Goal: Information Seeking & Learning: Learn about a topic

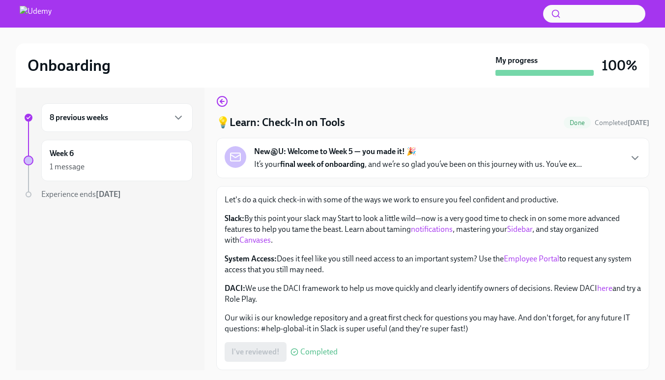
scroll to position [7, 0]
click at [99, 157] on div "Week 6 1 message" at bounding box center [117, 160] width 135 height 25
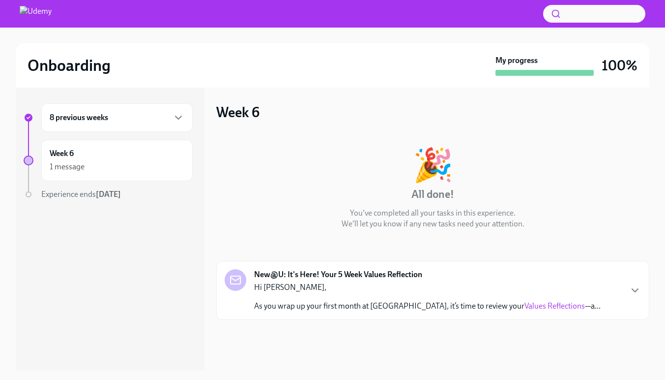
click at [113, 116] on div "8 previous weeks" at bounding box center [117, 118] width 135 height 12
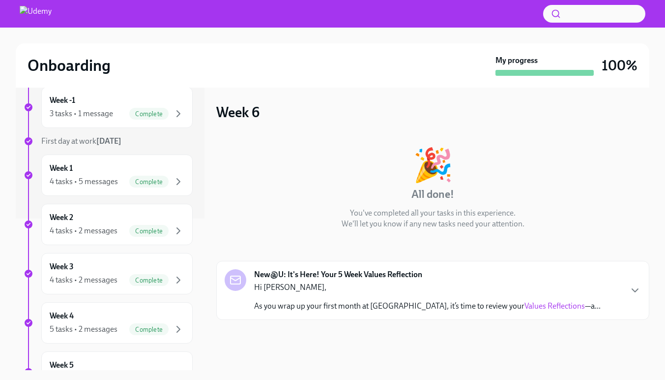
scroll to position [165, 0]
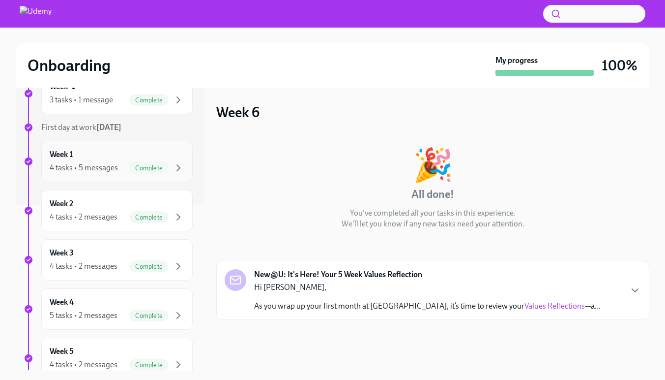
click at [95, 169] on div "4 tasks • 5 messages" at bounding box center [84, 167] width 68 height 11
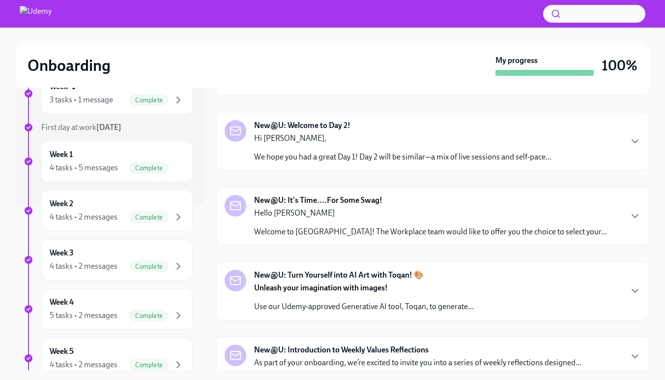
scroll to position [227, 0]
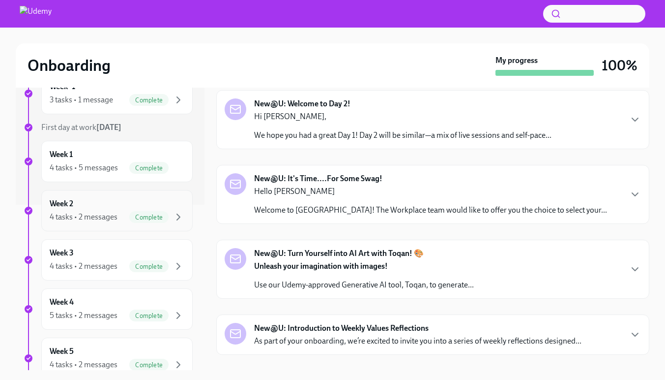
click at [89, 206] on div "Week 2 4 tasks • 2 messages Complete" at bounding box center [117, 210] width 135 height 25
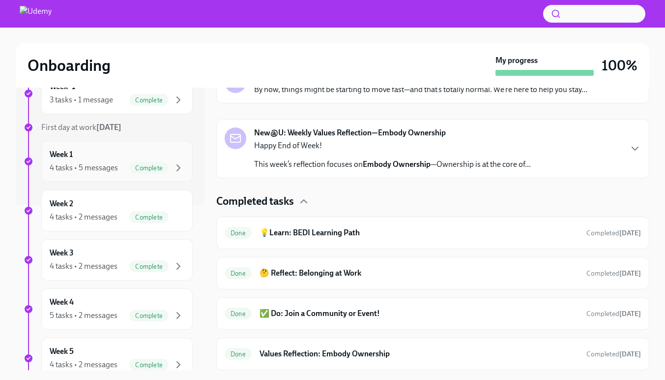
click at [70, 163] on div "4 tasks • 5 messages" at bounding box center [84, 167] width 68 height 11
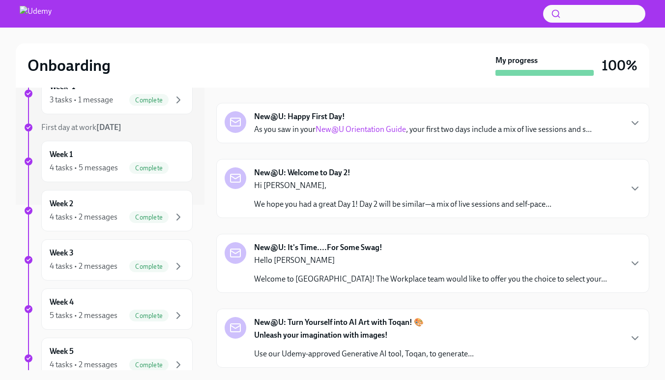
scroll to position [160, 0]
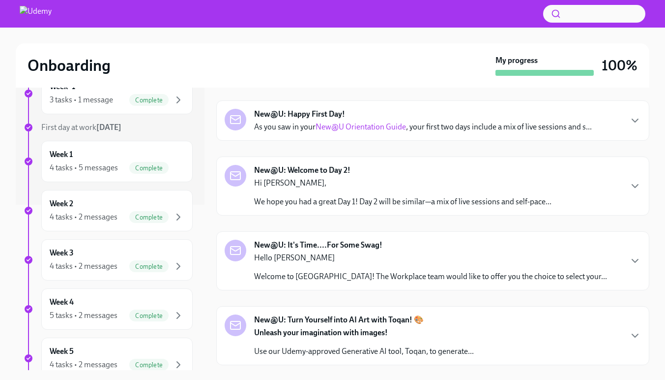
click at [336, 168] on strong "New@U: Welcome to Day 2!" at bounding box center [302, 170] width 96 height 11
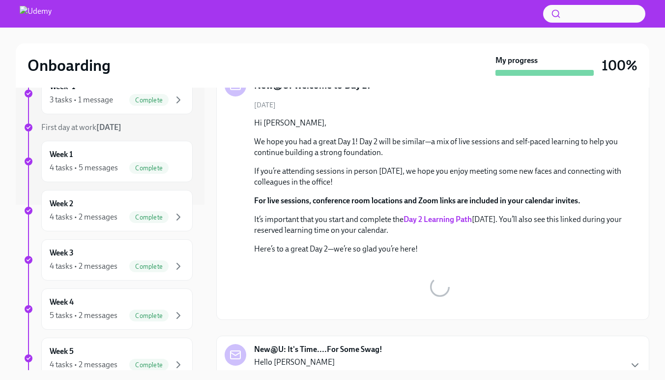
scroll to position [256, 0]
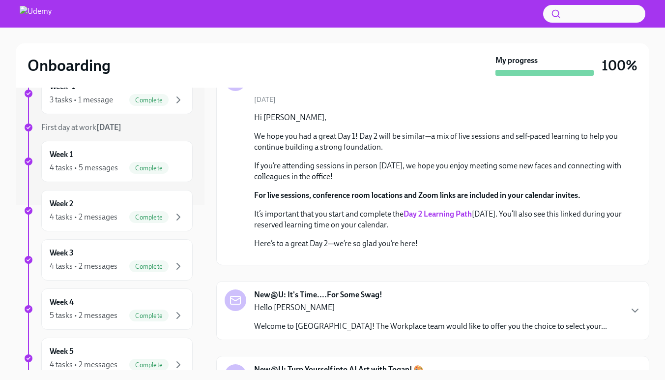
click at [428, 212] on strong "Day 2 Learning Path" at bounding box center [438, 213] width 68 height 9
